Goal: Information Seeking & Learning: Understand process/instructions

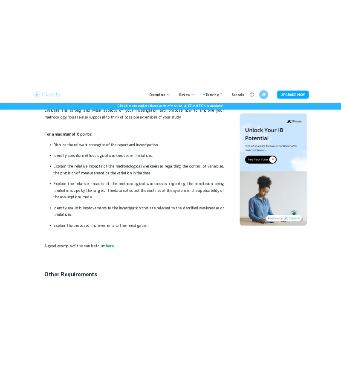
scroll to position [1852, 0]
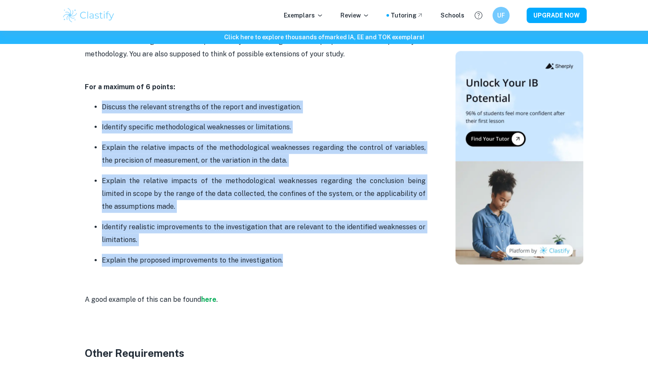
drag, startPoint x: 98, startPoint y: 104, endPoint x: 295, endPoint y: 255, distance: 247.7
click at [295, 255] on ul "Discuss the relevant strengths of the report and investigation. Identify specif…" at bounding box center [255, 193] width 341 height 186
copy ul "Discuss the relevant strengths of the report and investigation. Identify specif…"
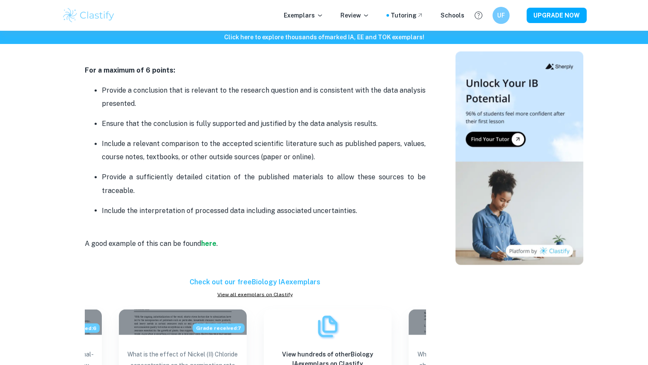
scroll to position [1432, 0]
click at [182, 144] on p "Include a relevant comparison to the accepted scientific literature such as pub…" at bounding box center [264, 150] width 324 height 26
drag, startPoint x: 104, startPoint y: 93, endPoint x: 362, endPoint y: 205, distance: 281.8
click at [362, 205] on ul "Provide a conclusion that is relevant to the research question and is consisten…" at bounding box center [255, 150] width 341 height 133
copy ul "rovide a conclusion that is relevant to the research question and is consistent…"
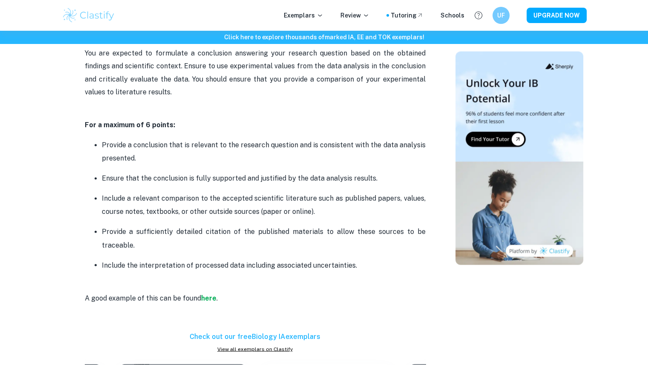
scroll to position [1372, 0]
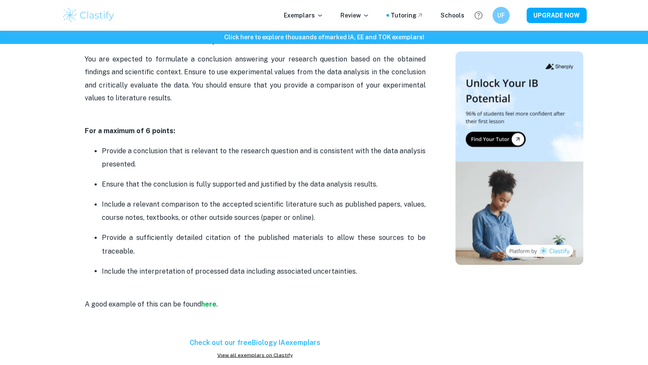
click at [142, 152] on p "Provide a conclusion that is relevant to the research question and is consisten…" at bounding box center [264, 158] width 324 height 26
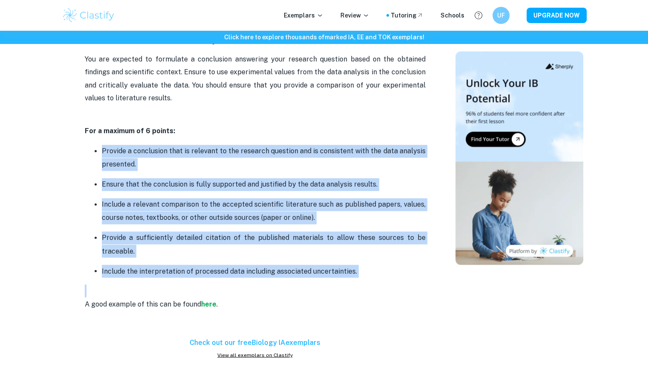
drag, startPoint x: 101, startPoint y: 148, endPoint x: 403, endPoint y: 277, distance: 328.7
click at [403, 277] on div "Biology IA Criteria and Checklist Is your Biology IA stressing you out? Do not …" at bounding box center [255, 69] width 341 height 2121
copy ul "Provide a conclusion that is relevant to the research question and is consisten…"
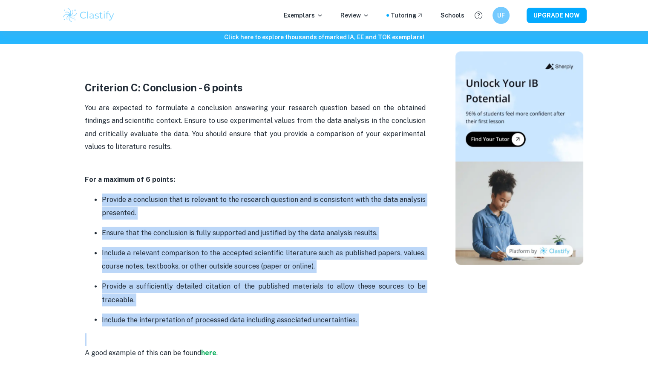
scroll to position [1326, 0]
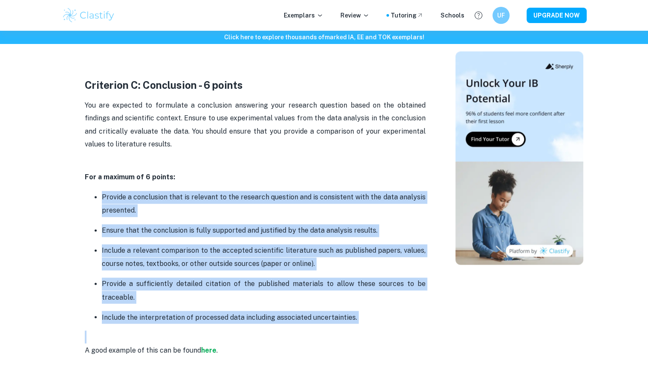
copy ul "Provide a conclusion that is relevant to the research question and is consisten…"
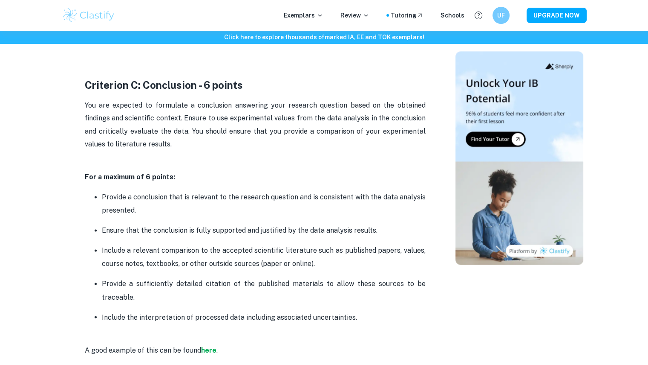
click at [305, 116] on span "You are expected to formulate a conclusion answering your research question bas…" at bounding box center [256, 124] width 343 height 47
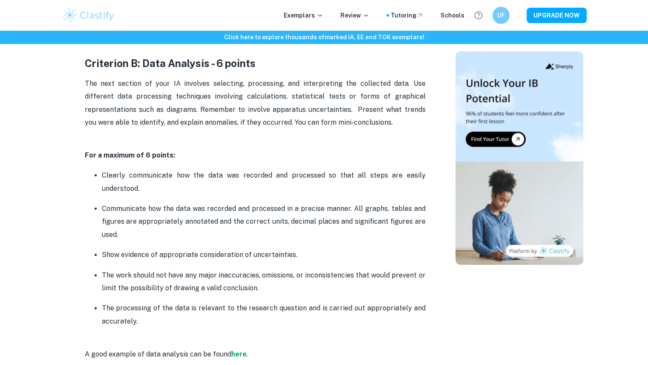
scroll to position [1010, 0]
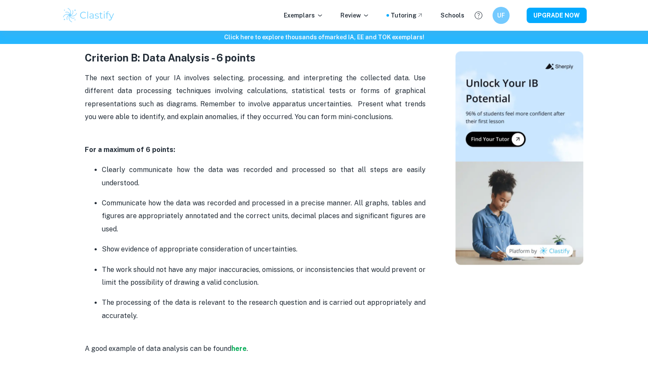
drag, startPoint x: 102, startPoint y: 166, endPoint x: 143, endPoint y: 272, distance: 114.3
click at [137, 315] on ul "Clearly communicate how the data was recorded and processed so that all steps a…" at bounding box center [255, 242] width 341 height 159
copy ul "Clearly communicate how the data was recorded and processed so that all steps a…"
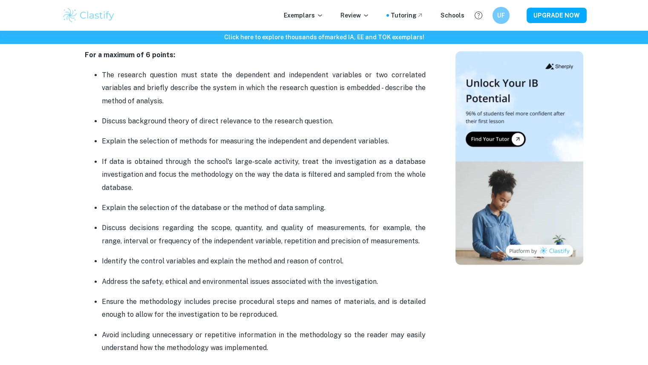
scroll to position [622, 0]
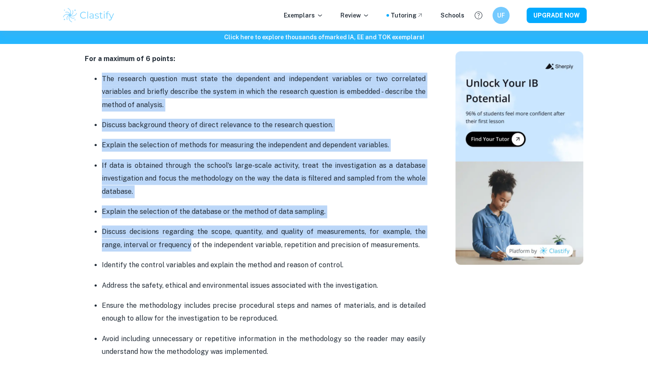
drag, startPoint x: 101, startPoint y: 76, endPoint x: 168, endPoint y: 246, distance: 182.2
click at [168, 246] on ul "The research question must state the dependent and independent variables or two…" at bounding box center [255, 215] width 341 height 286
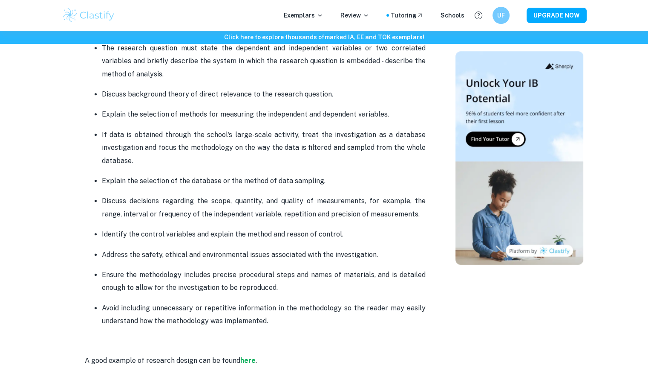
click at [179, 262] on ul "The research question must state the dependent and independent variables or two…" at bounding box center [255, 184] width 341 height 286
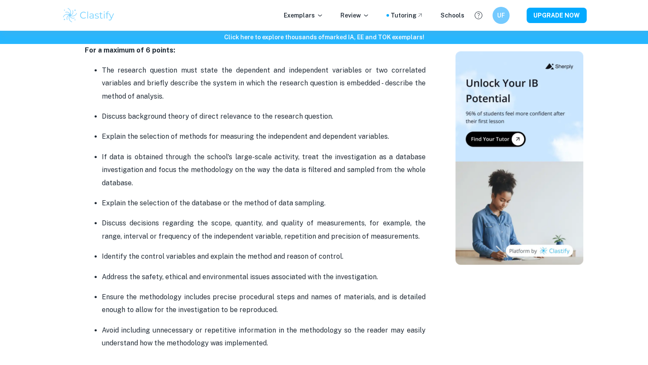
scroll to position [629, 0]
